Goal: Check status: Check status

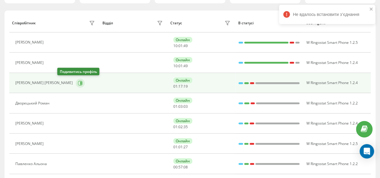
click at [78, 82] on icon at bounding box center [80, 83] width 5 height 5
click at [80, 83] on icon at bounding box center [81, 82] width 2 height 3
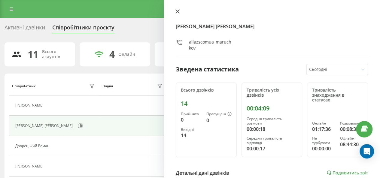
click at [177, 9] on icon at bounding box center [178, 11] width 4 height 4
